Goal: Transaction & Acquisition: Purchase product/service

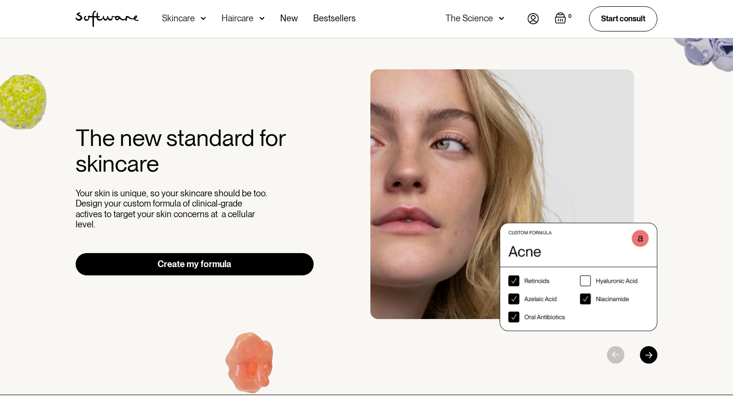
click at [192, 15] on div "Skincare" at bounding box center [178, 19] width 33 height 10
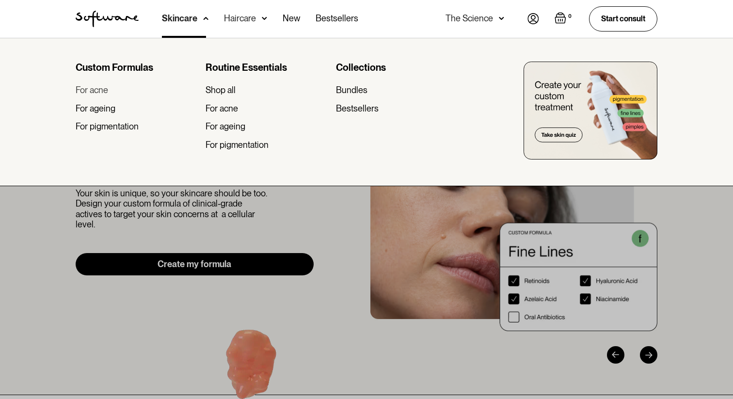
click at [100, 90] on div "For acne" at bounding box center [92, 90] width 32 height 11
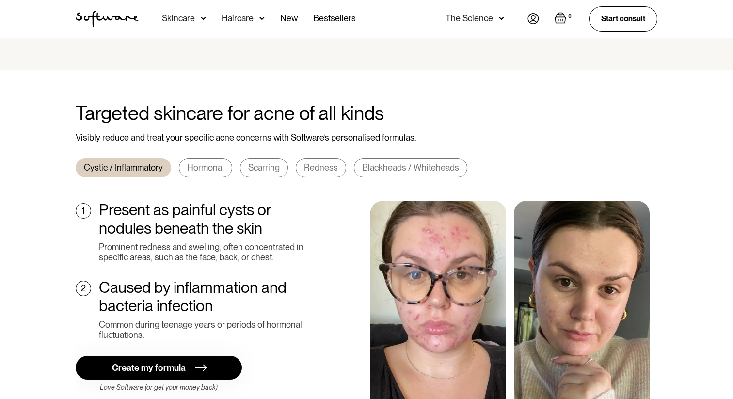
scroll to position [328, 0]
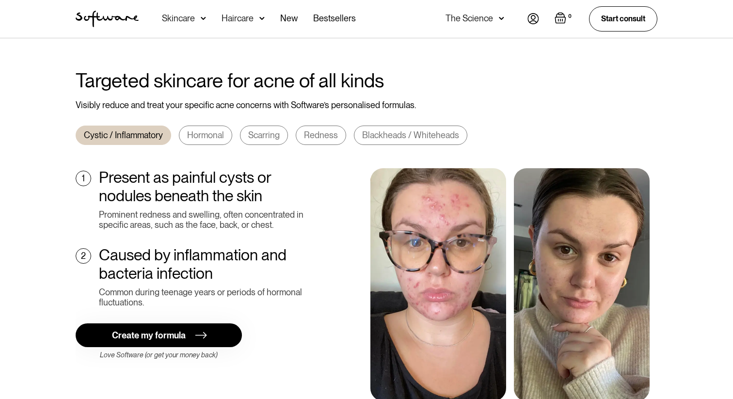
click at [212, 132] on link "Hormonal" at bounding box center [205, 135] width 53 height 19
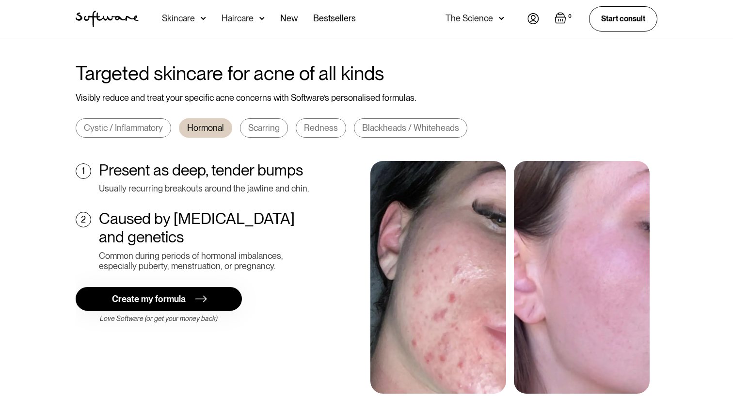
scroll to position [342, 0]
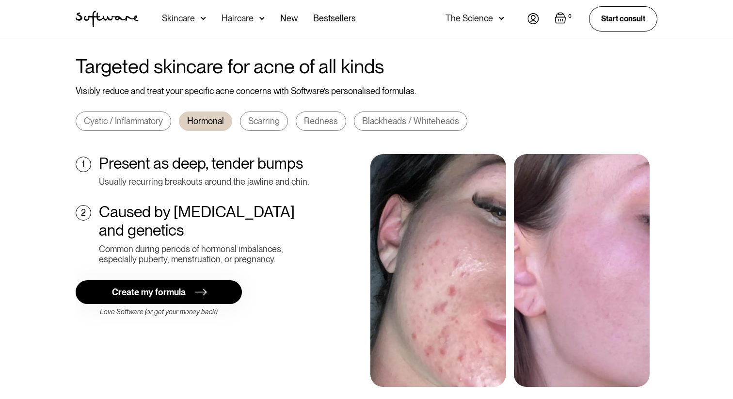
click at [268, 116] on div "Scarring" at bounding box center [264, 121] width 32 height 11
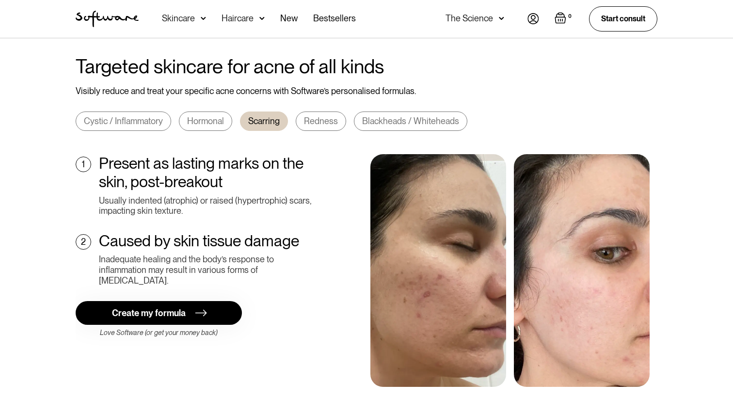
click at [305, 116] on div "Redness" at bounding box center [321, 121] width 34 height 11
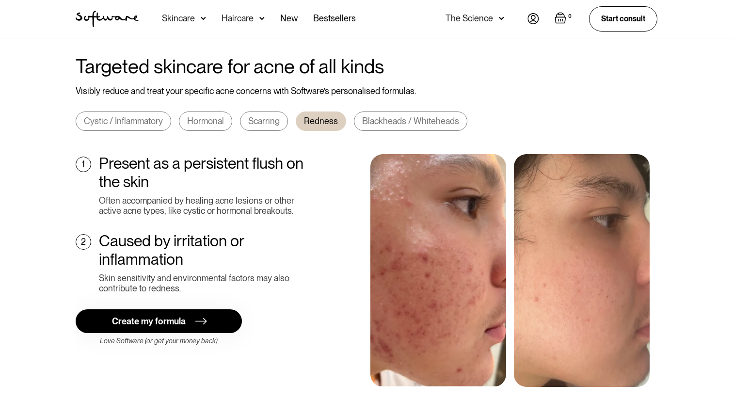
click at [355, 112] on link "Blackheads / Whiteheads" at bounding box center [410, 121] width 113 height 19
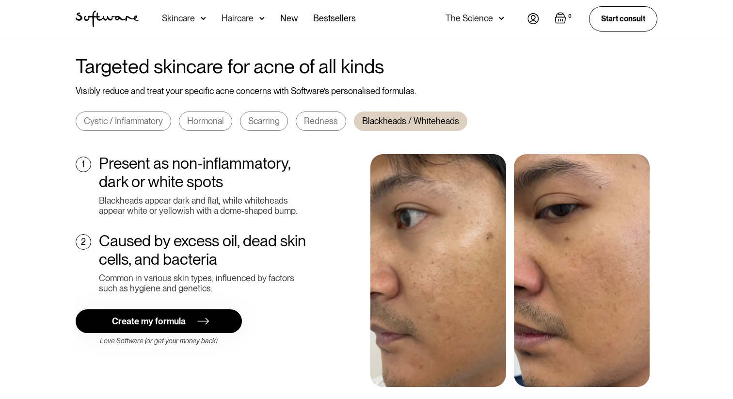
click at [202, 315] on img at bounding box center [200, 321] width 20 height 12
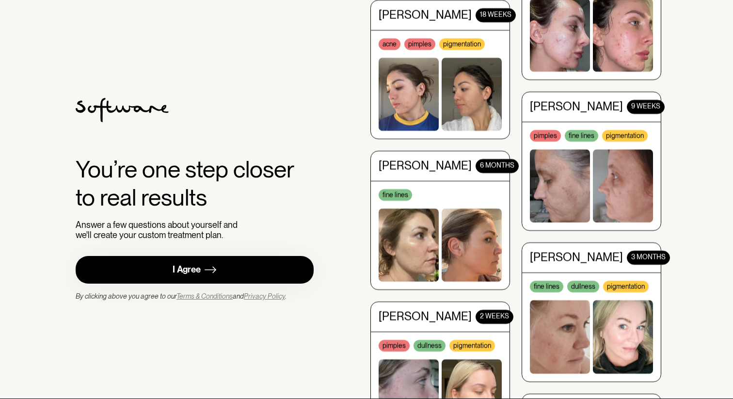
click at [298, 280] on link "I Agree" at bounding box center [195, 270] width 238 height 28
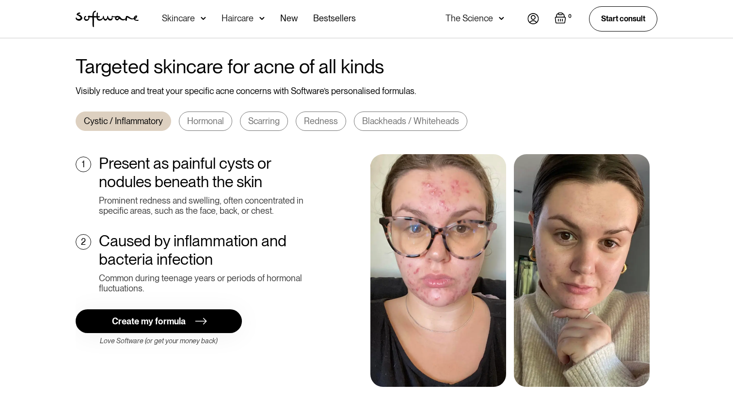
click at [190, 15] on div "Skincare" at bounding box center [178, 19] width 33 height 10
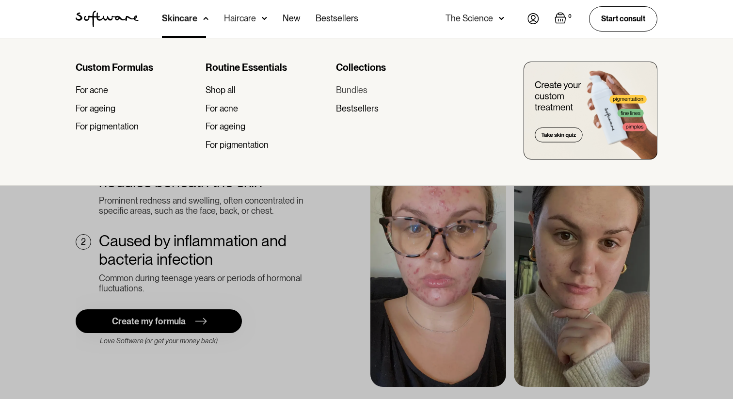
click at [353, 95] on div "Bundles" at bounding box center [352, 90] width 32 height 11
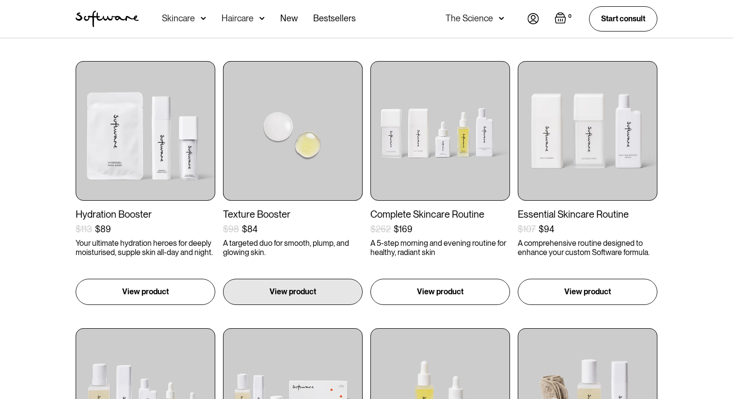
scroll to position [185, 0]
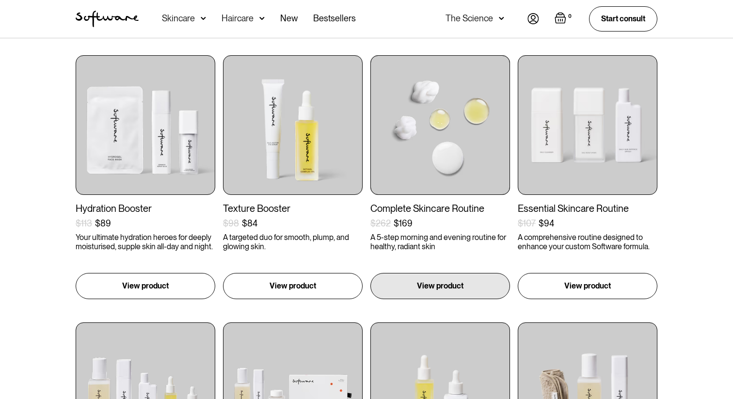
click at [439, 175] on img at bounding box center [440, 125] width 140 height 140
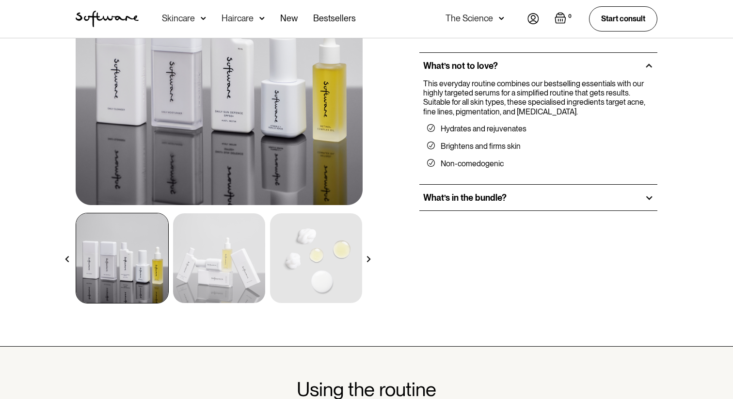
scroll to position [197, 0]
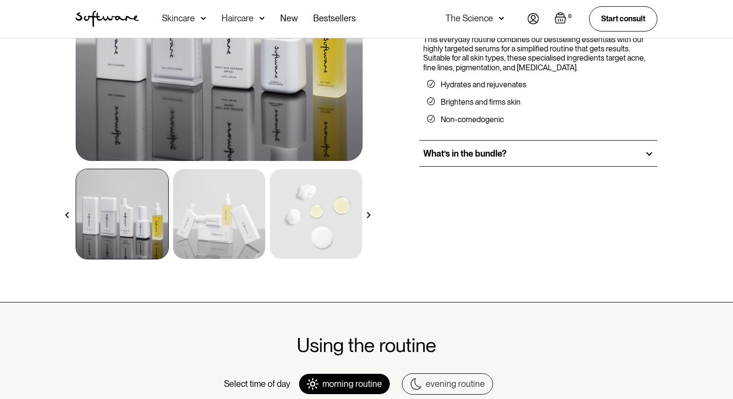
click at [366, 212] on img at bounding box center [369, 215] width 6 height 6
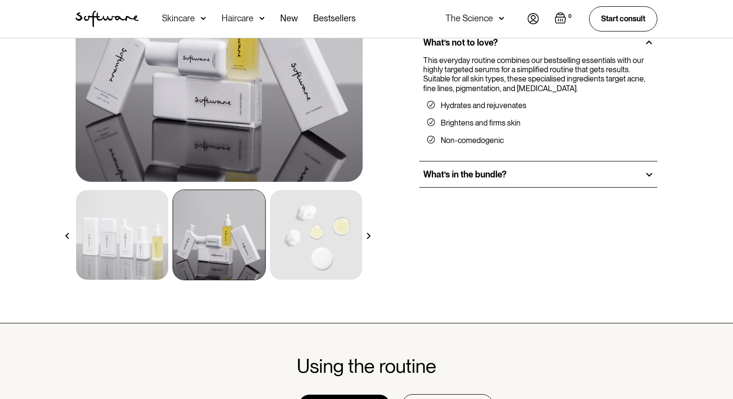
scroll to position [172, 0]
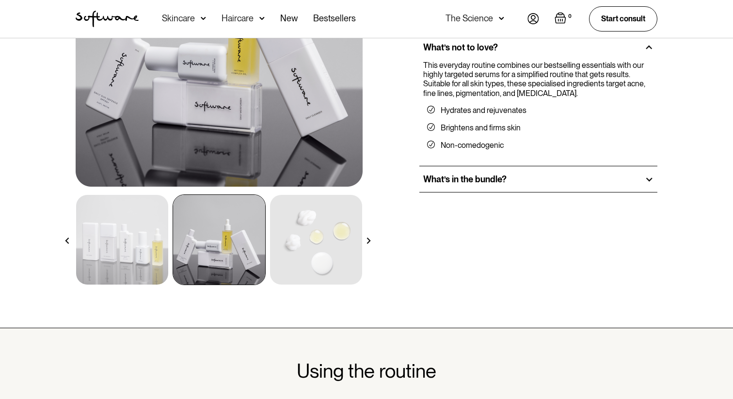
click at [369, 244] on div at bounding box center [368, 240] width 17 height 17
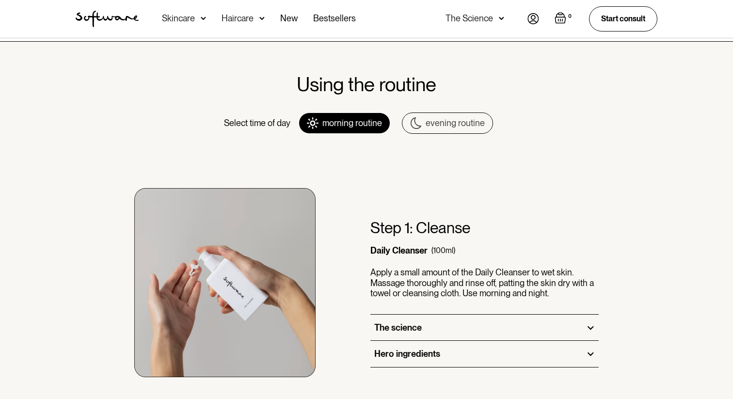
scroll to position [461, 0]
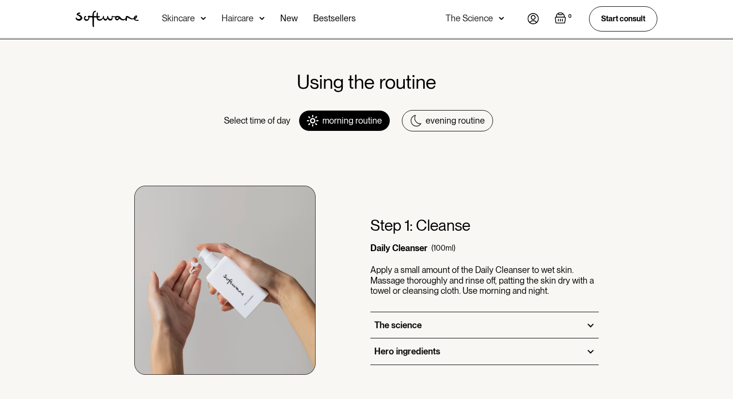
click at [430, 116] on div "evening routine" at bounding box center [455, 120] width 59 height 11
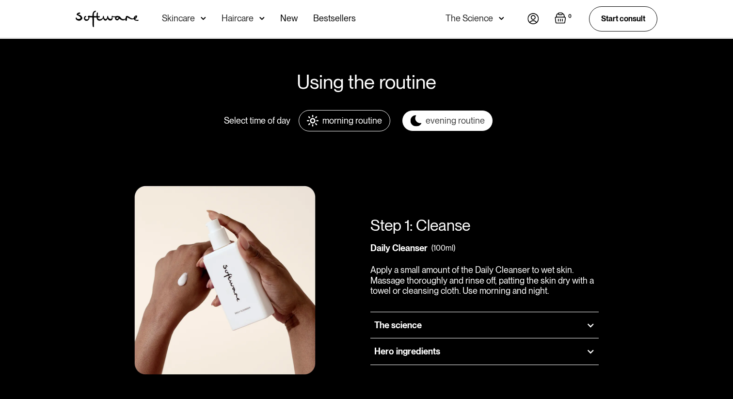
click at [380, 124] on div "morning routine" at bounding box center [352, 120] width 60 height 11
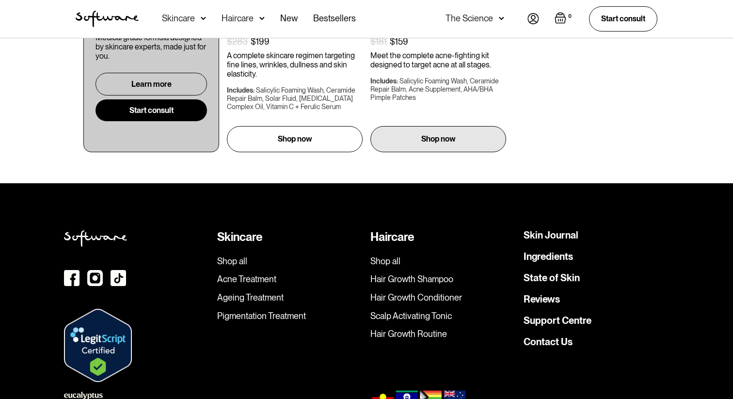
scroll to position [2704, 0]
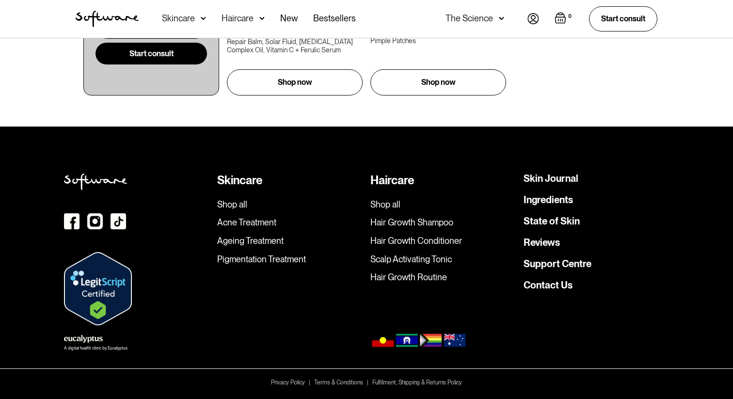
click at [558, 241] on link "Reviews" at bounding box center [542, 243] width 36 height 10
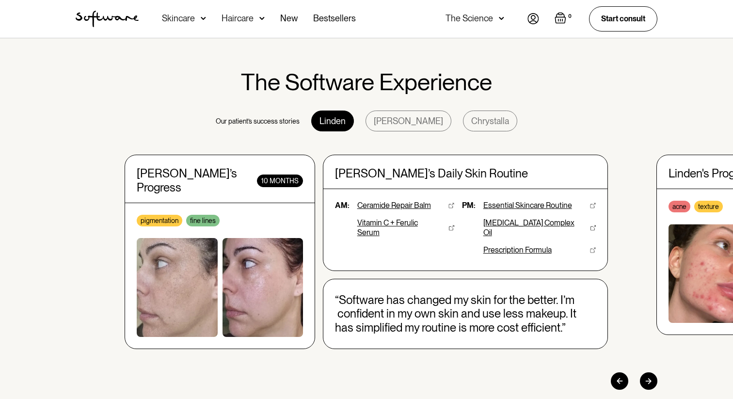
click at [644, 372] on div at bounding box center [648, 380] width 17 height 17
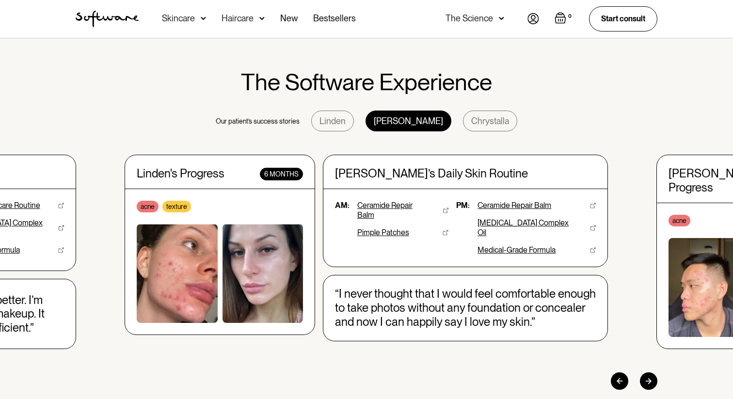
click at [644, 372] on div at bounding box center [648, 380] width 17 height 17
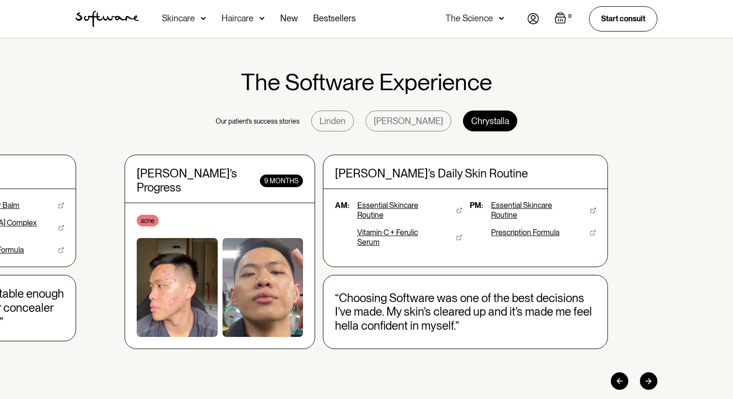
click at [644, 372] on div at bounding box center [648, 380] width 17 height 17
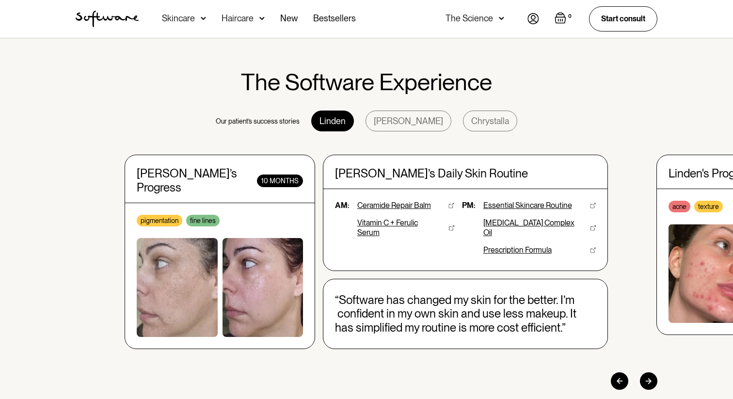
click at [419, 121] on div "Aaron" at bounding box center [409, 121] width 86 height 21
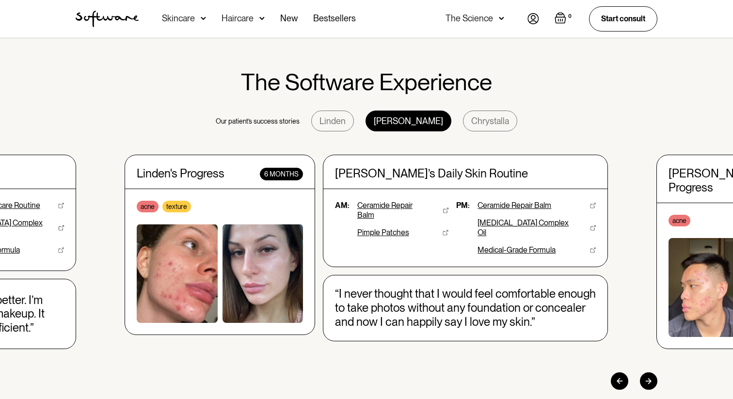
click at [354, 126] on div "Linden" at bounding box center [332, 121] width 43 height 21
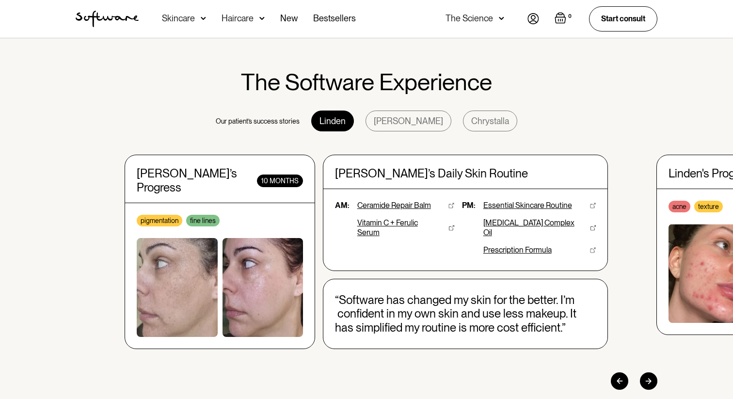
click at [401, 126] on div "Aaron" at bounding box center [409, 121] width 86 height 21
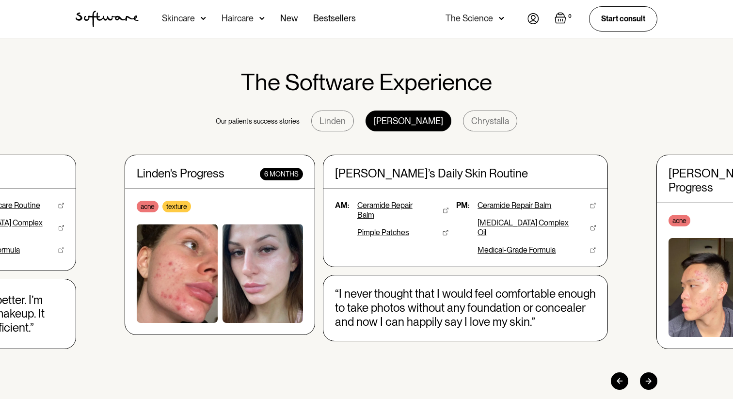
click at [463, 123] on div "Chrystalla" at bounding box center [490, 121] width 54 height 21
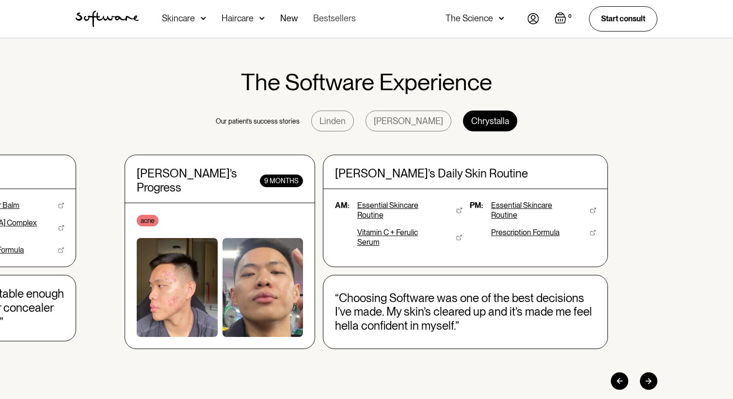
click at [341, 21] on link "Bestsellers" at bounding box center [334, 19] width 43 height 38
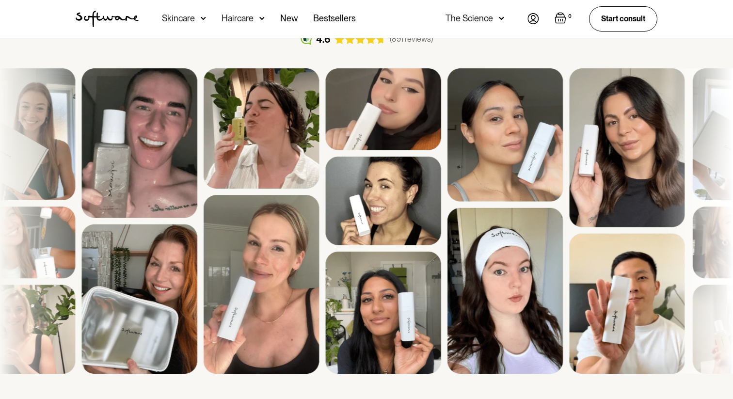
scroll to position [1092, 0]
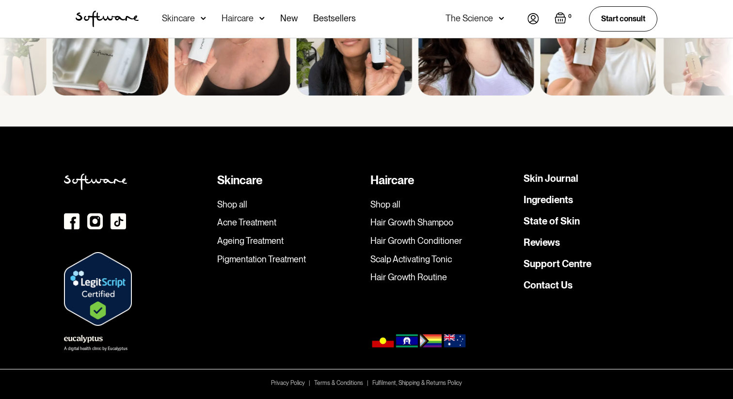
click at [95, 277] on img at bounding box center [98, 289] width 68 height 74
